Goal: Task Accomplishment & Management: Manage account settings

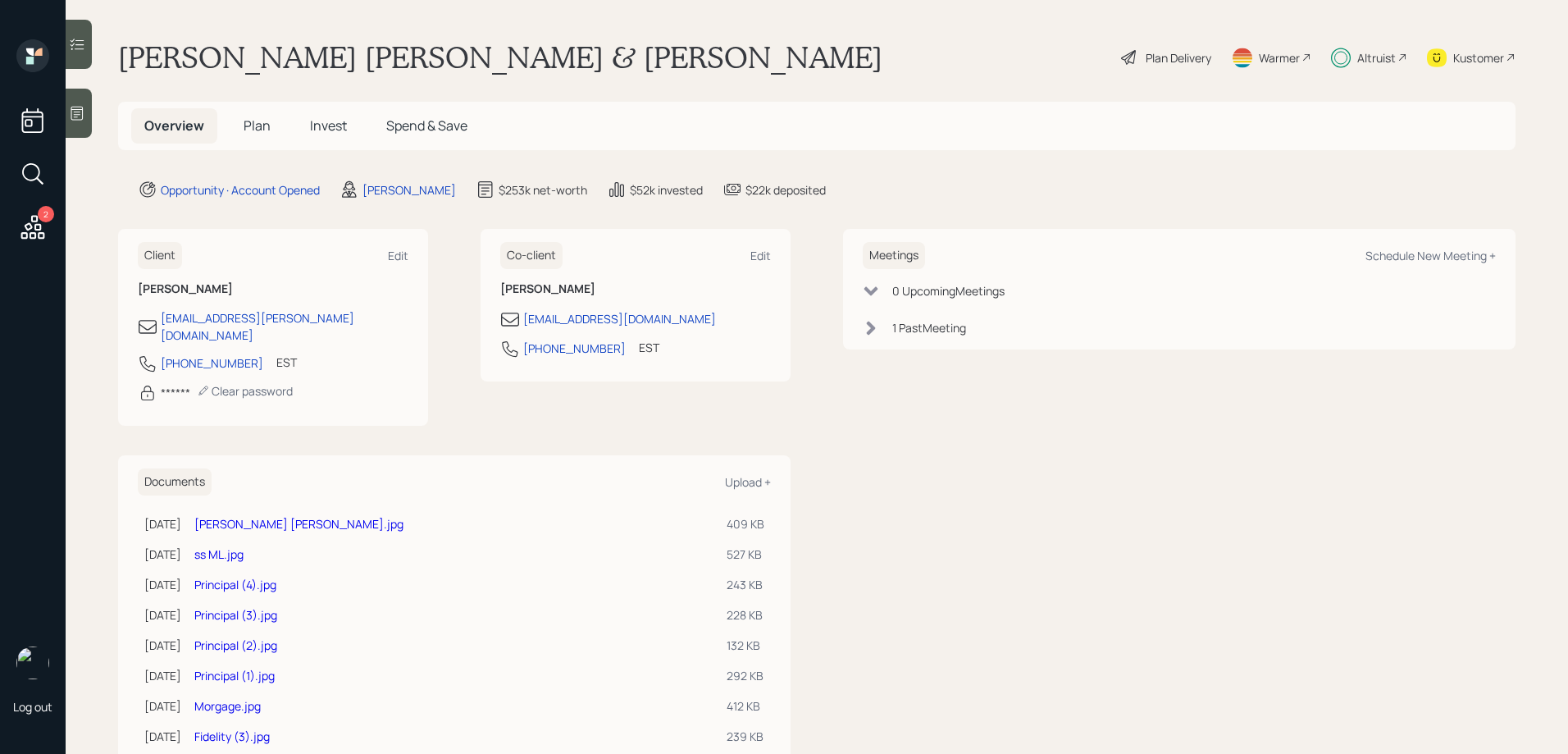
click at [334, 118] on span "Invest" at bounding box center [329, 126] width 37 height 18
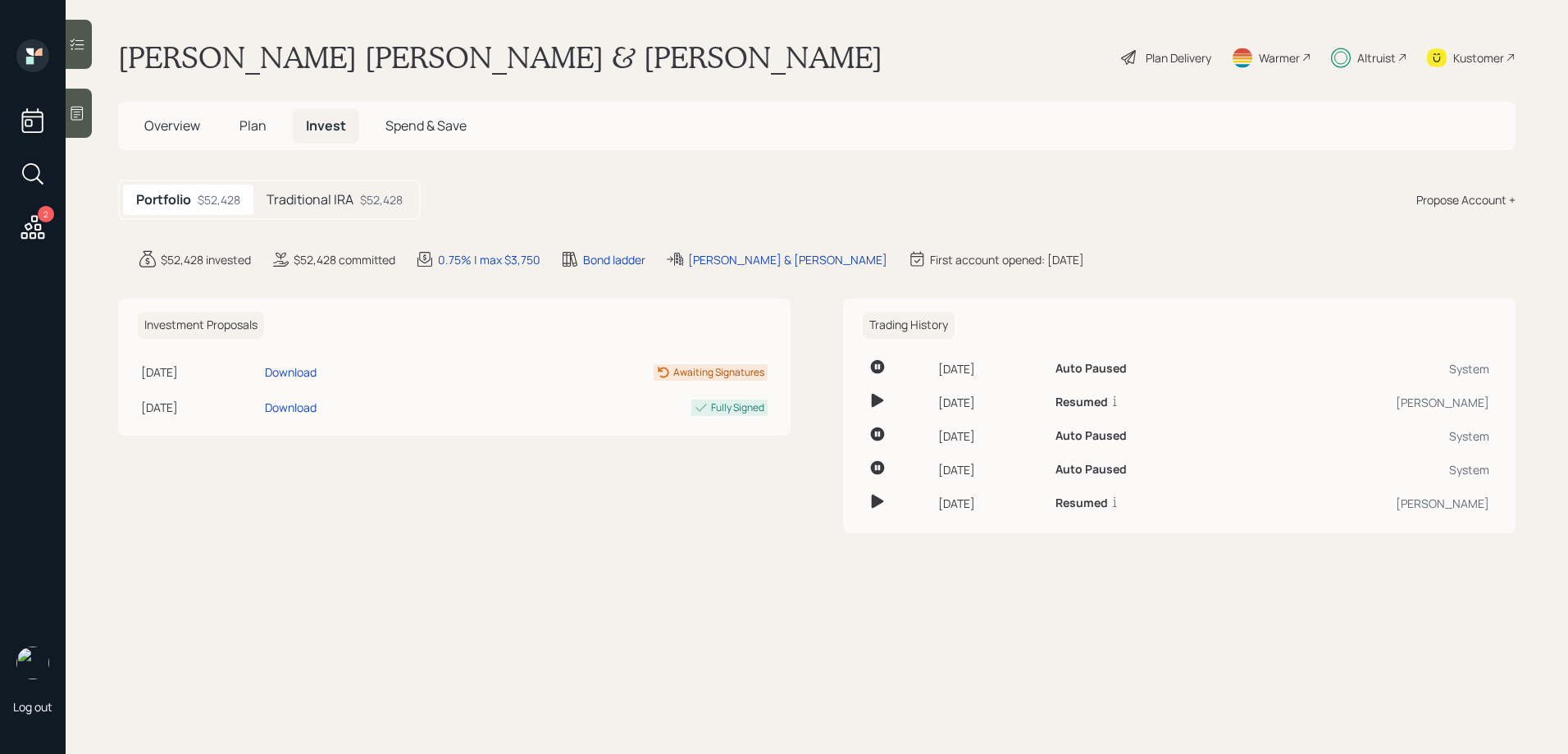
click at [81, 40] on icon at bounding box center [77, 44] width 14 height 12
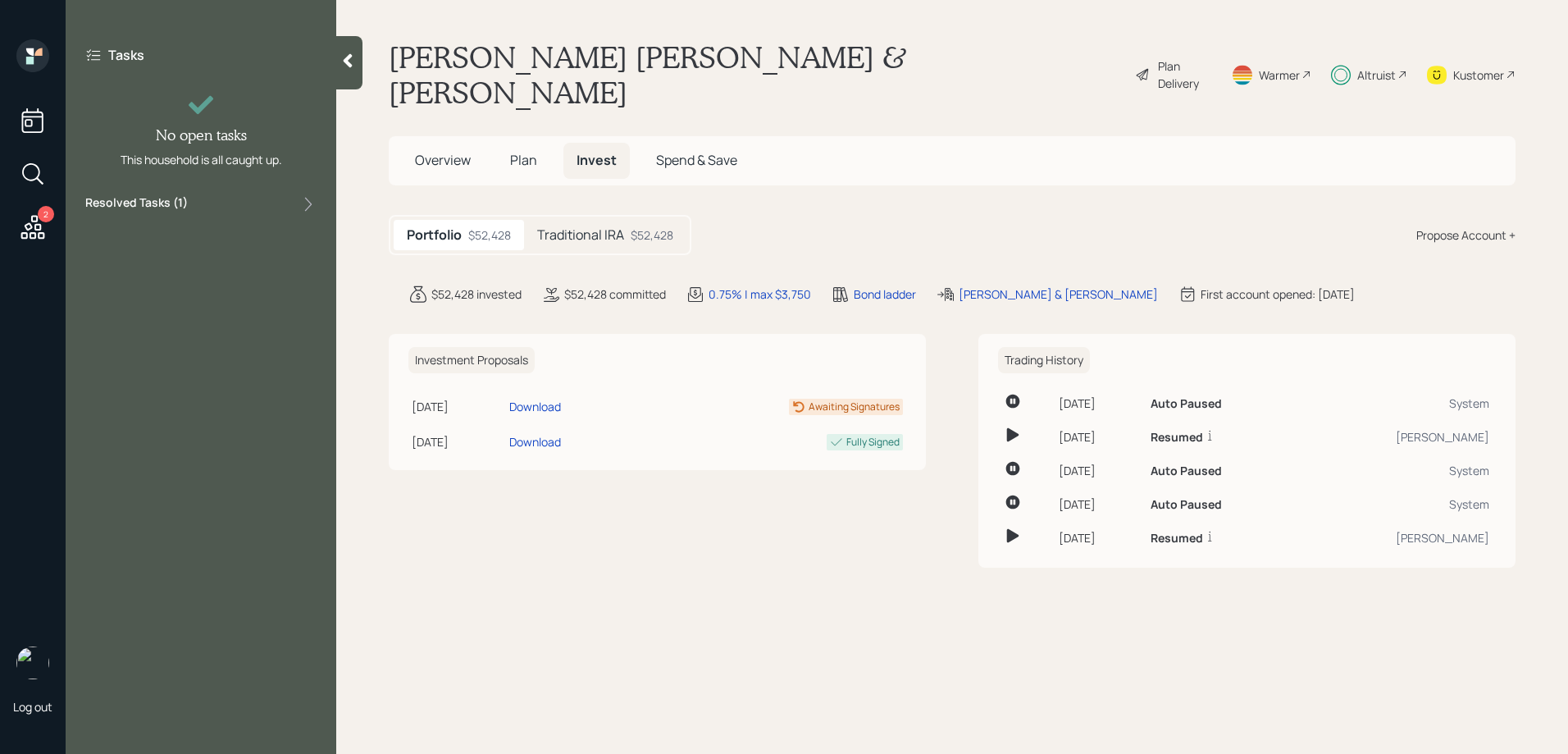
click at [177, 198] on label "Resolved Tasks ( 1 )" at bounding box center [137, 204] width 103 height 19
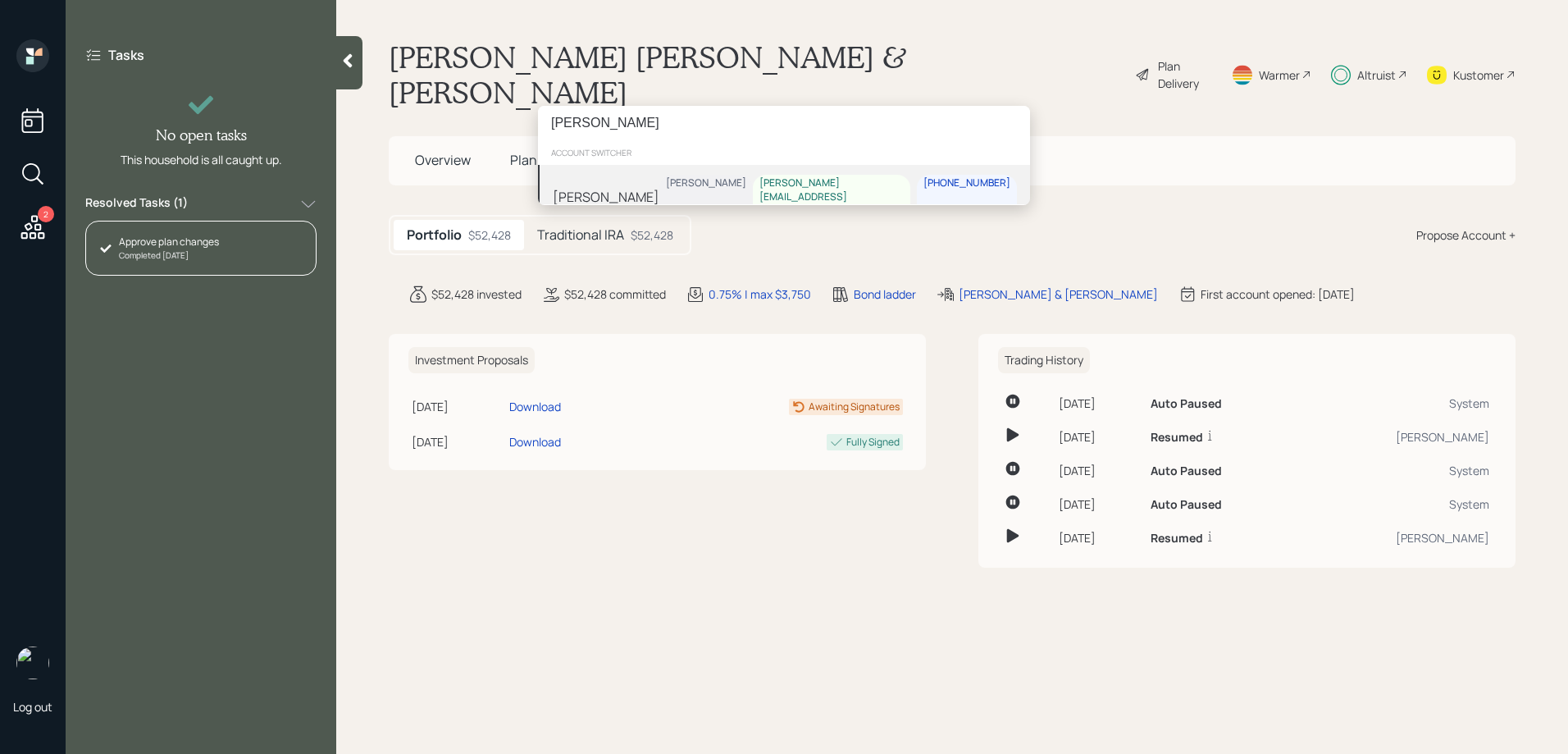
type input "[PERSON_NAME]"
